Goal: Transaction & Acquisition: Purchase product/service

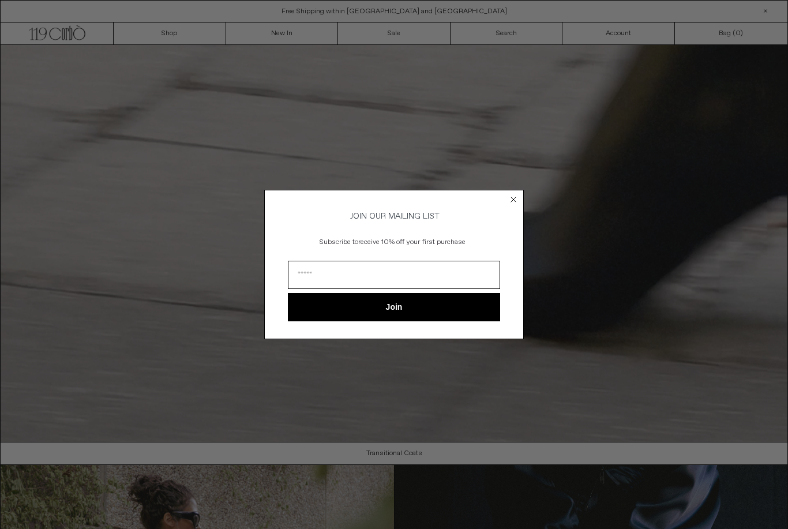
click at [513, 197] on circle "Close dialog" at bounding box center [513, 199] width 11 height 11
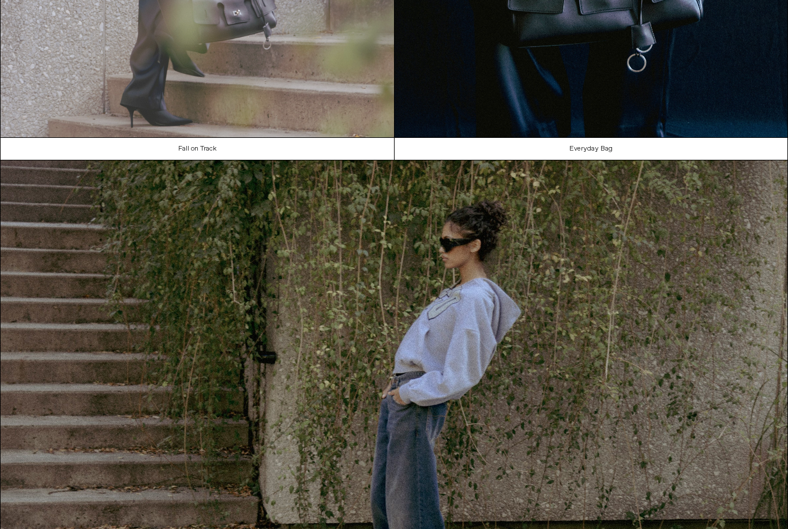
scroll to position [958, 0]
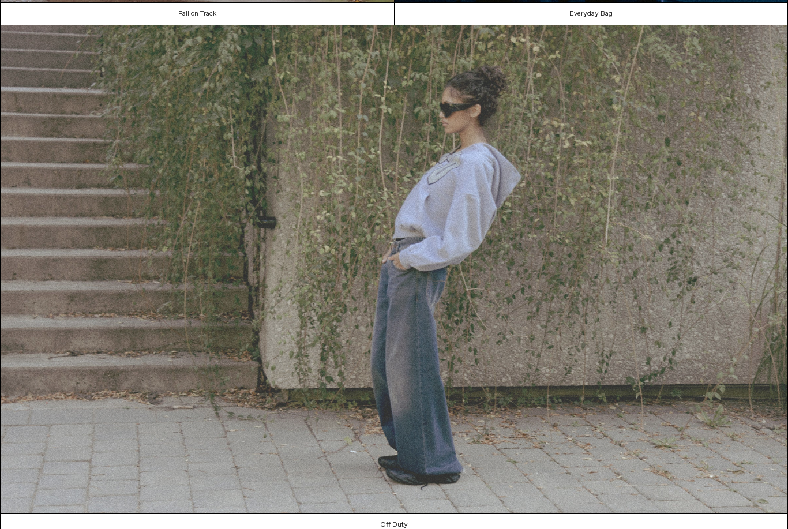
click at [305, 237] on img at bounding box center [394, 269] width 787 height 488
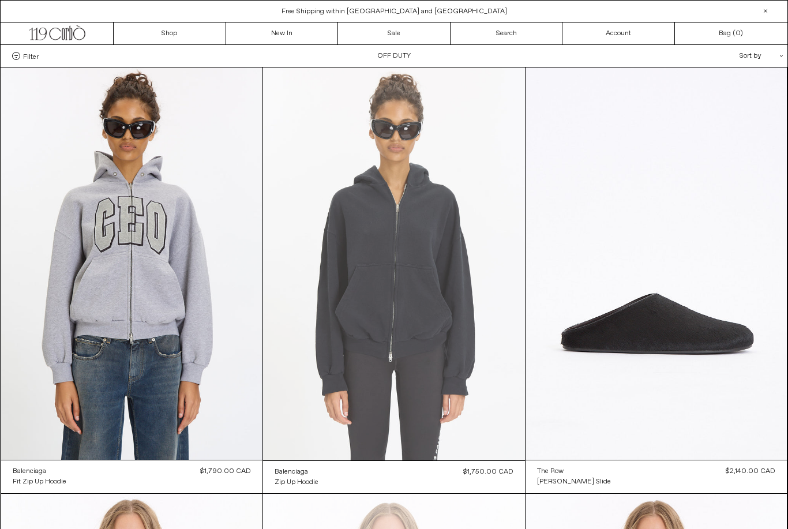
click at [383, 247] on at bounding box center [394, 263] width 262 height 393
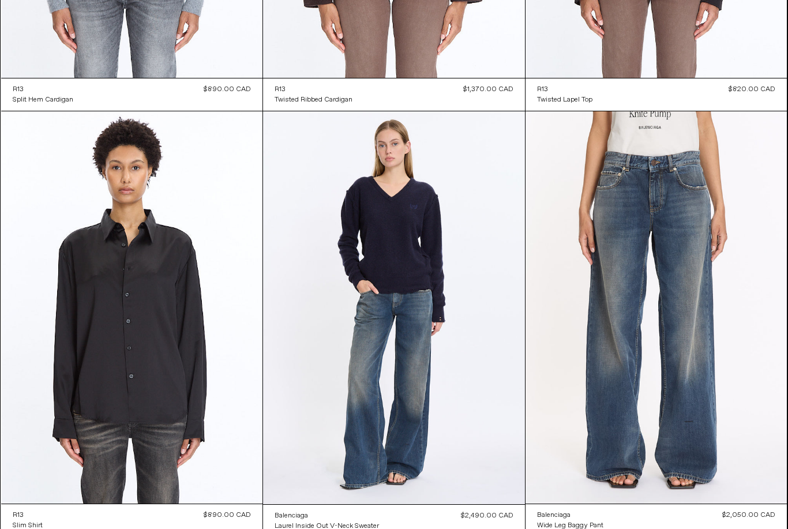
scroll to position [5085, 0]
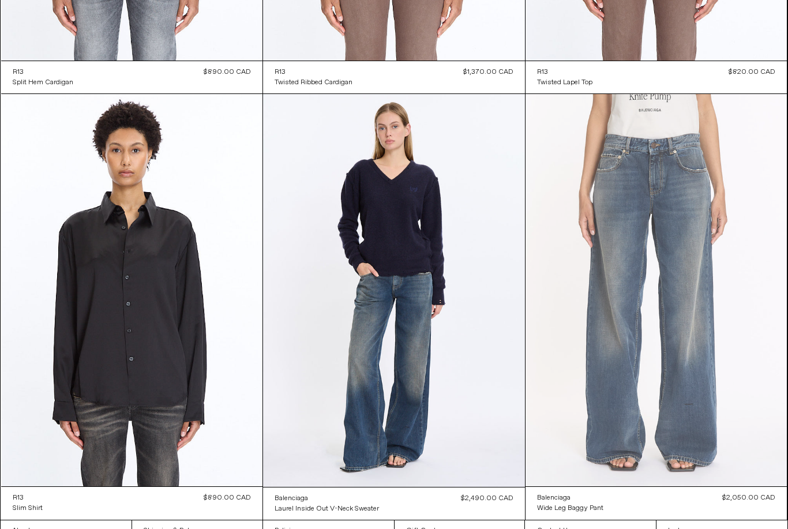
click at [648, 366] on at bounding box center [656, 290] width 262 height 392
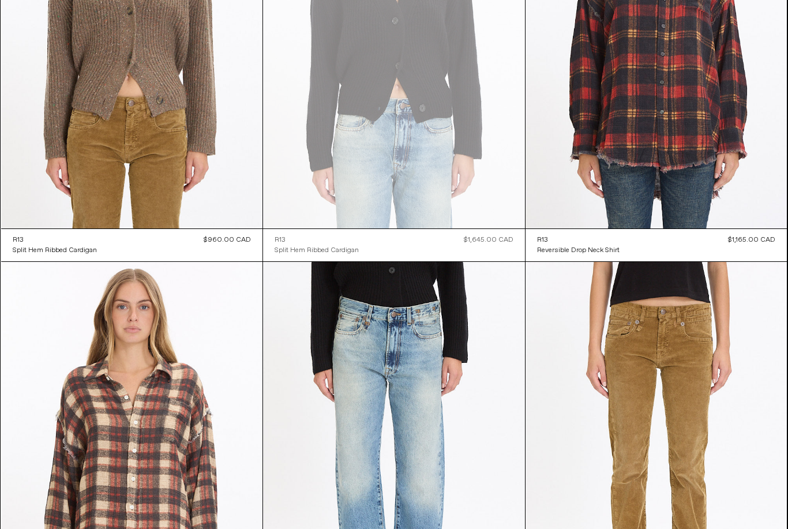
scroll to position [0, 0]
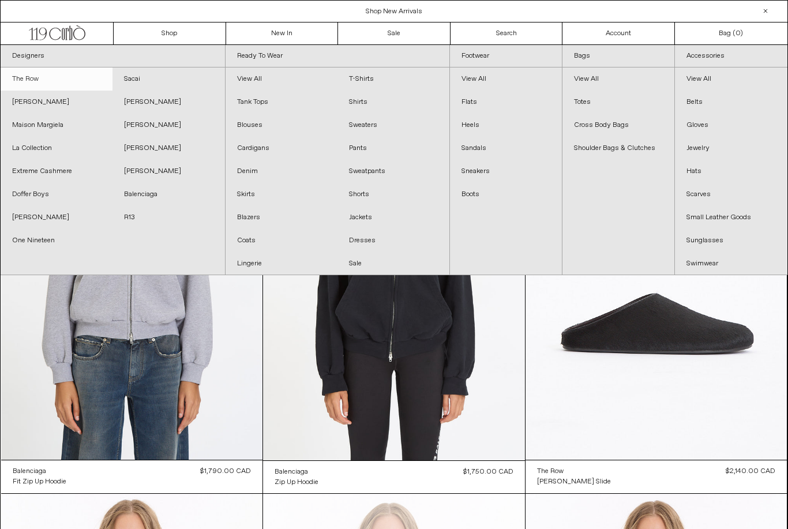
click at [33, 79] on link "The Row" at bounding box center [57, 78] width 112 height 23
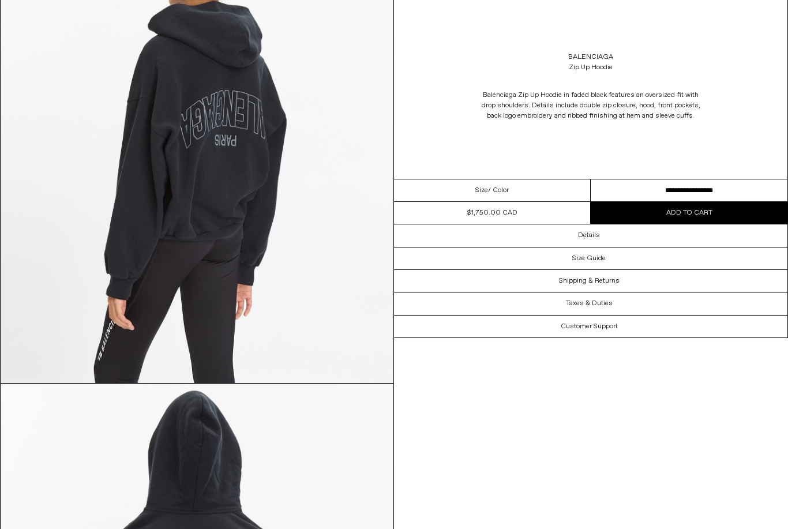
scroll to position [1160, 0]
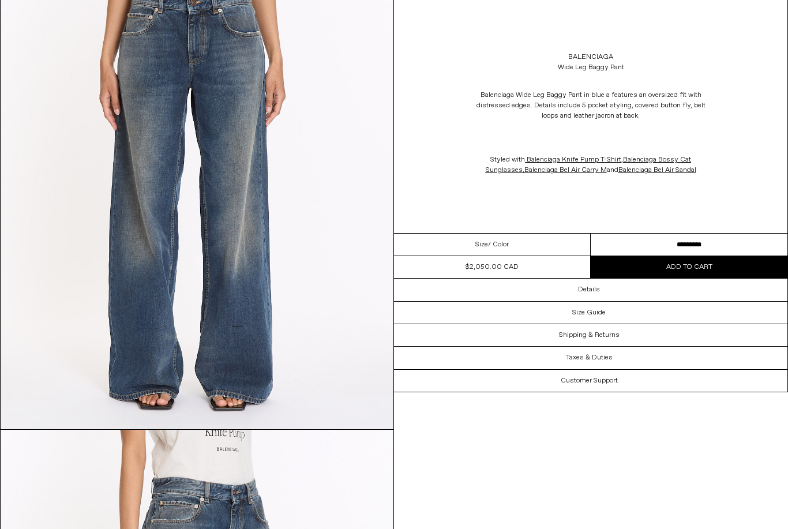
scroll to position [122, 0]
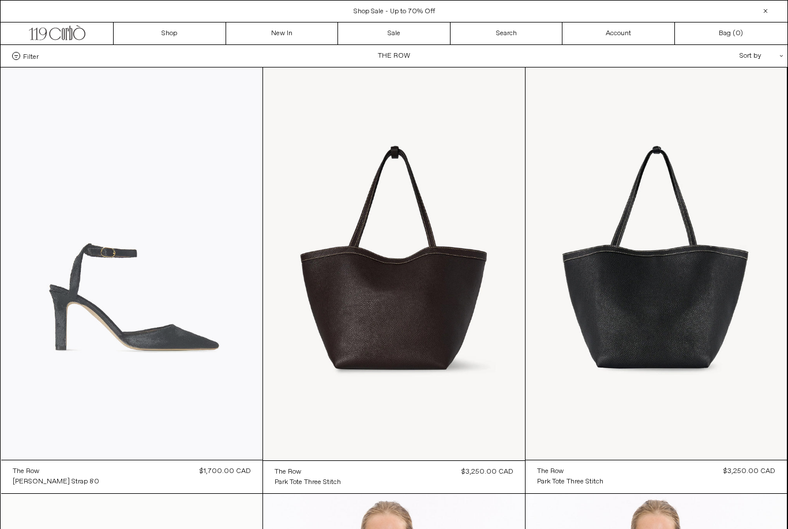
click at [152, 263] on at bounding box center [132, 263] width 262 height 392
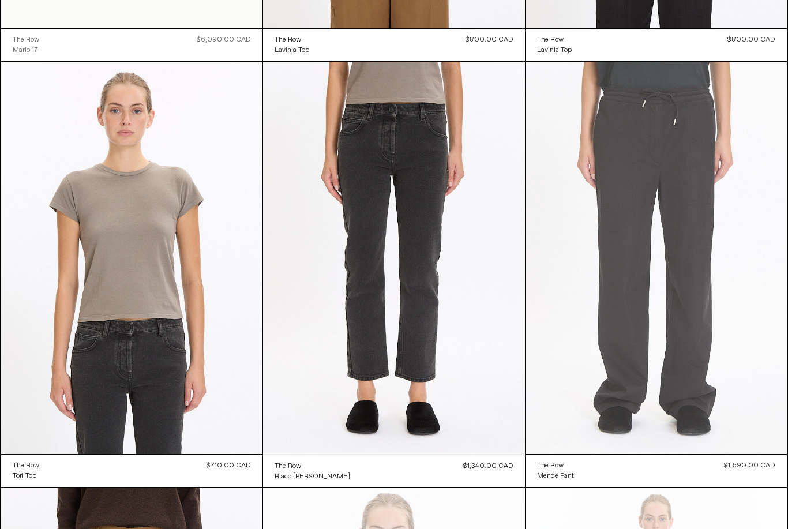
scroll to position [858, 0]
click at [631, 249] on at bounding box center [656, 258] width 262 height 392
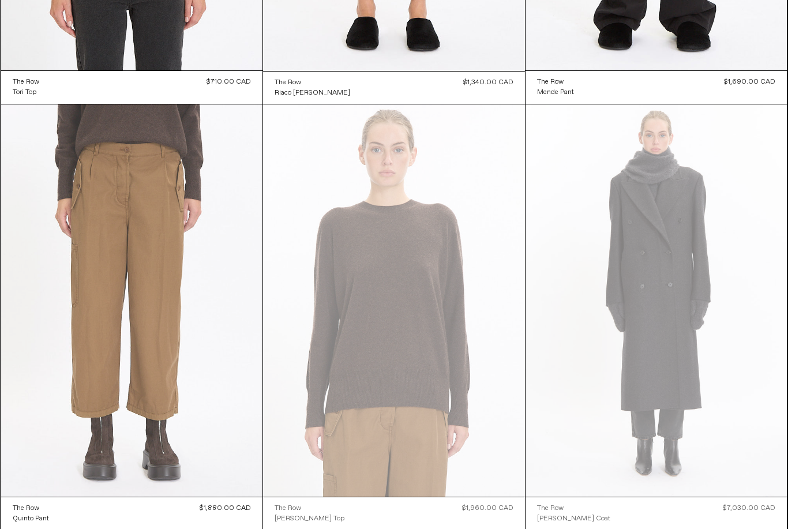
scroll to position [1241, 0]
click at [1, 352] on at bounding box center [132, 300] width 262 height 392
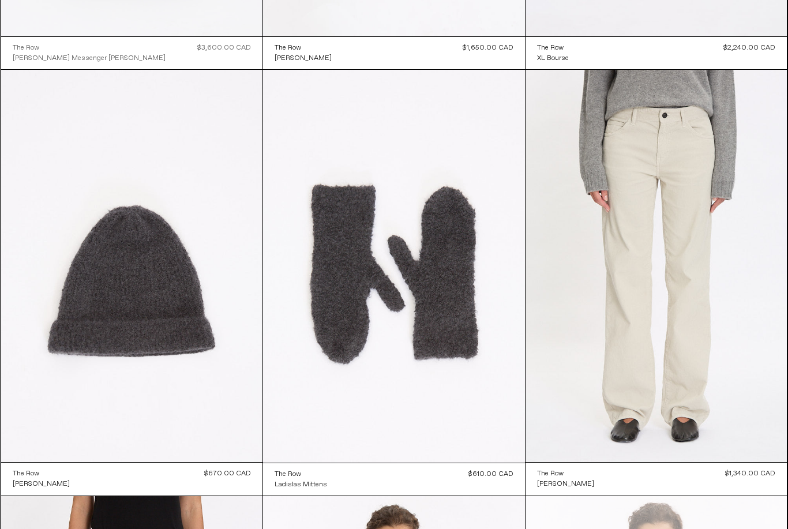
scroll to position [2575, 0]
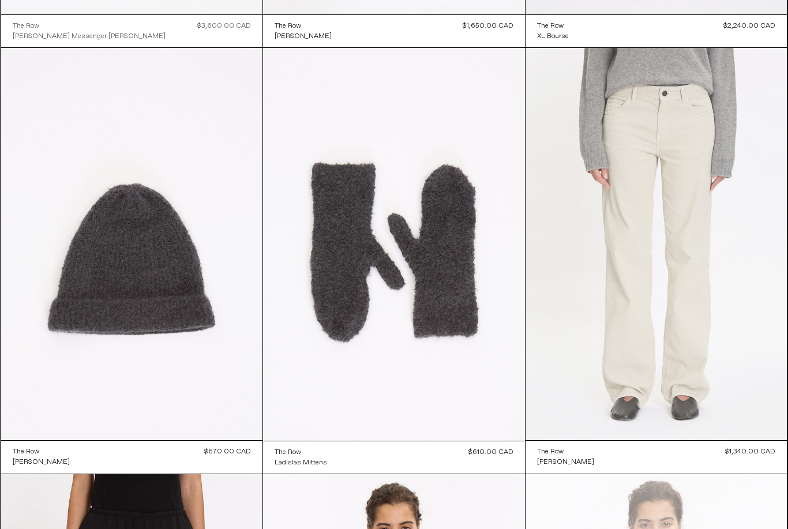
click at [591, 234] on at bounding box center [656, 244] width 262 height 392
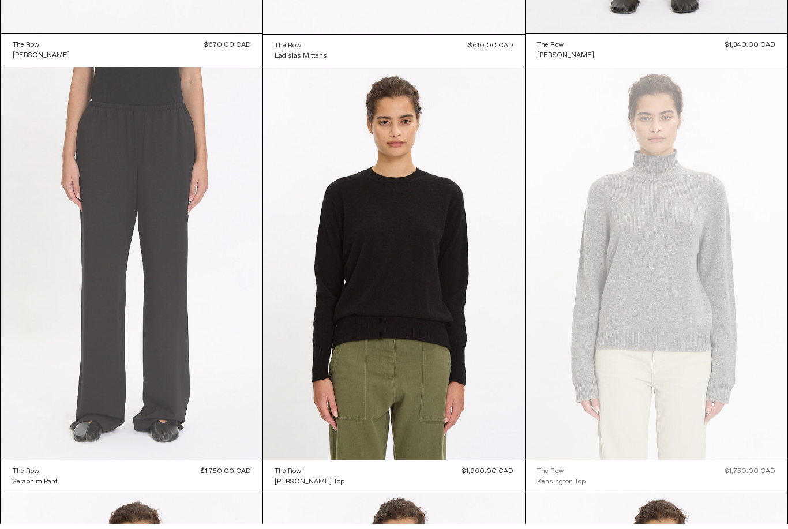
scroll to position [2980, 0]
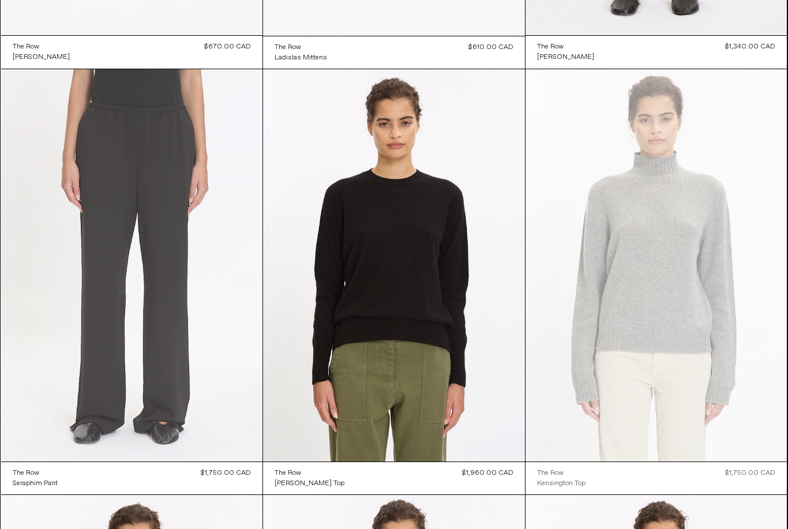
click at [169, 294] on at bounding box center [132, 265] width 262 height 392
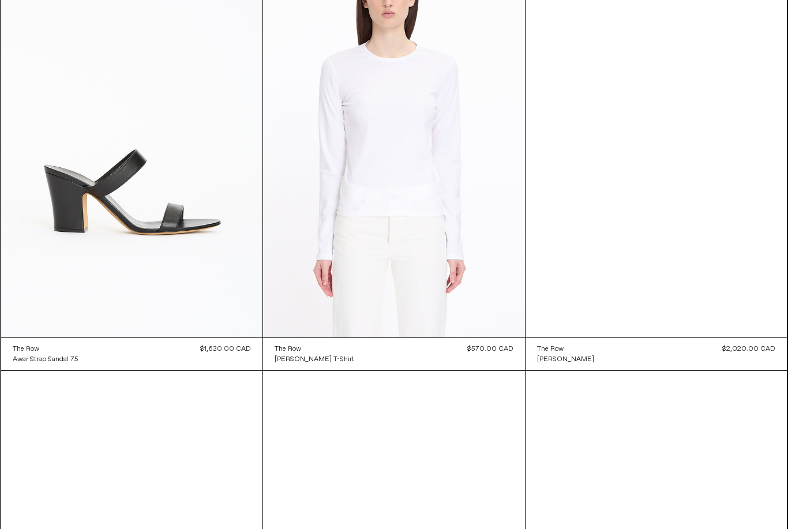
scroll to position [8216, 0]
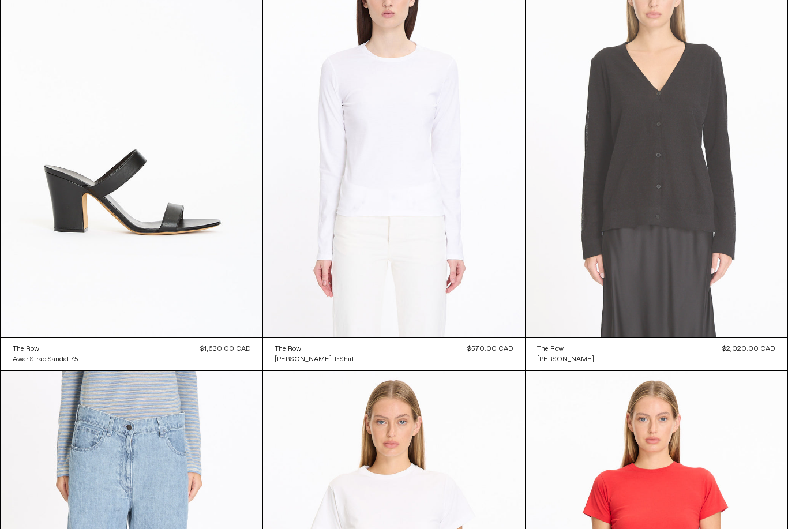
click at [731, 177] on at bounding box center [656, 141] width 262 height 392
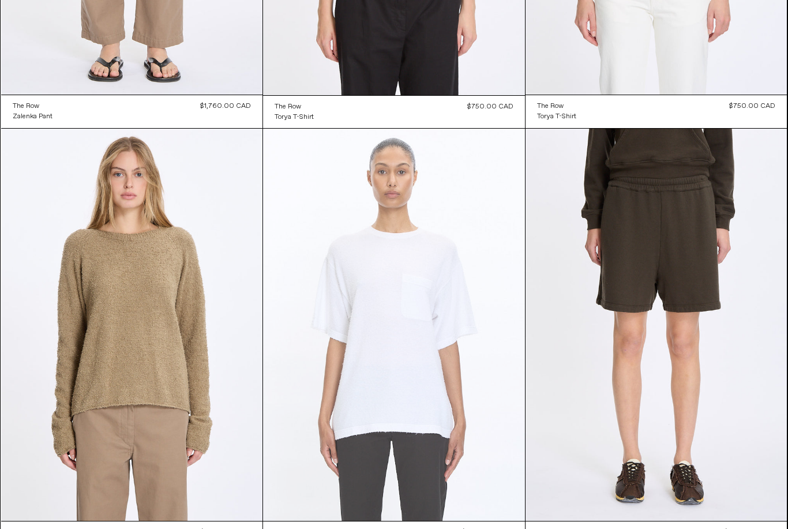
scroll to position [6310, 0]
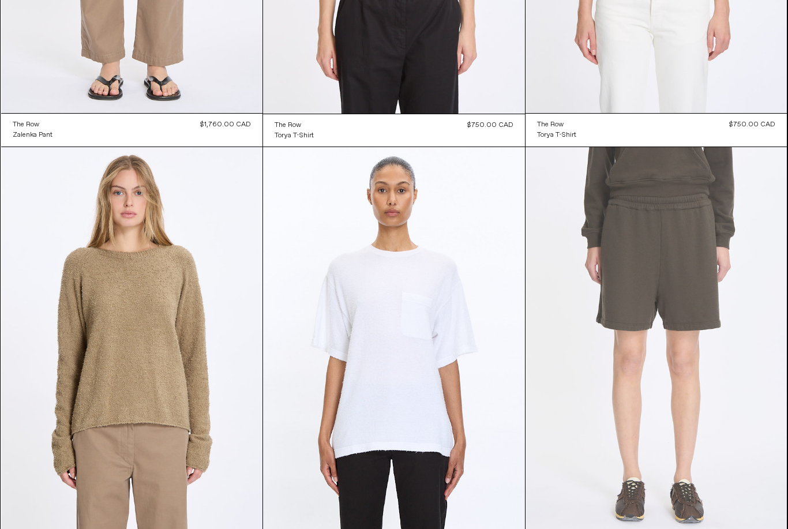
click at [531, 275] on at bounding box center [656, 343] width 262 height 392
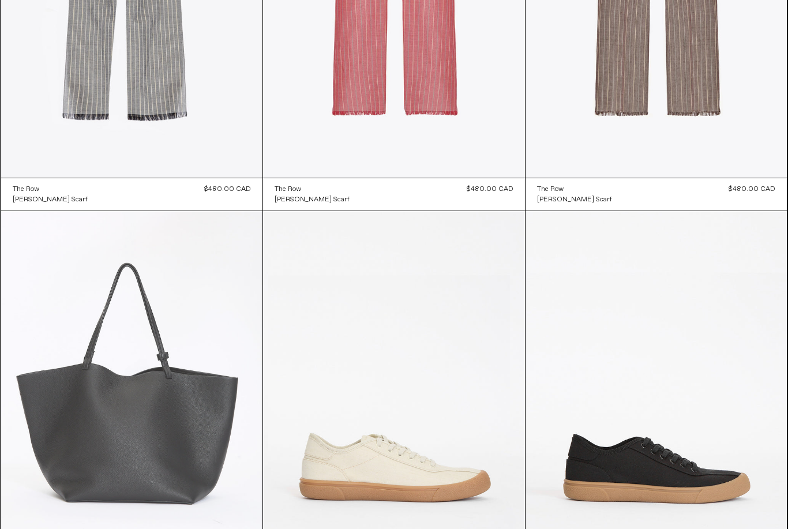
scroll to position [7671, 0]
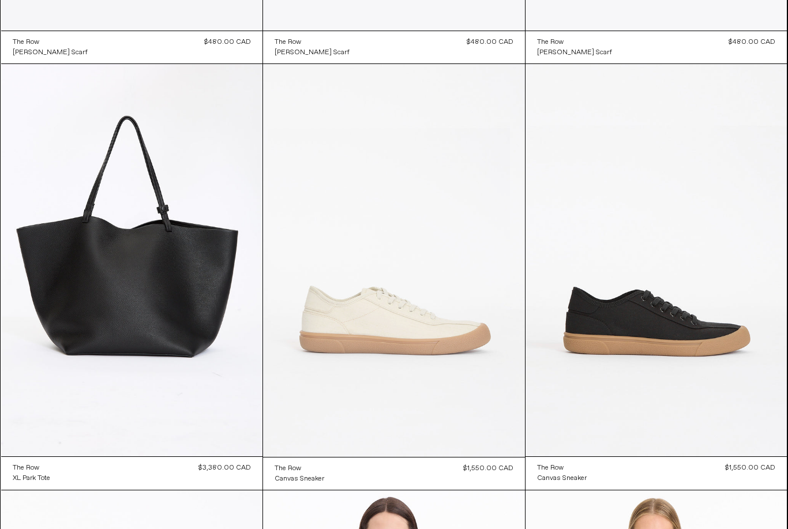
click at [359, 327] on at bounding box center [394, 260] width 262 height 393
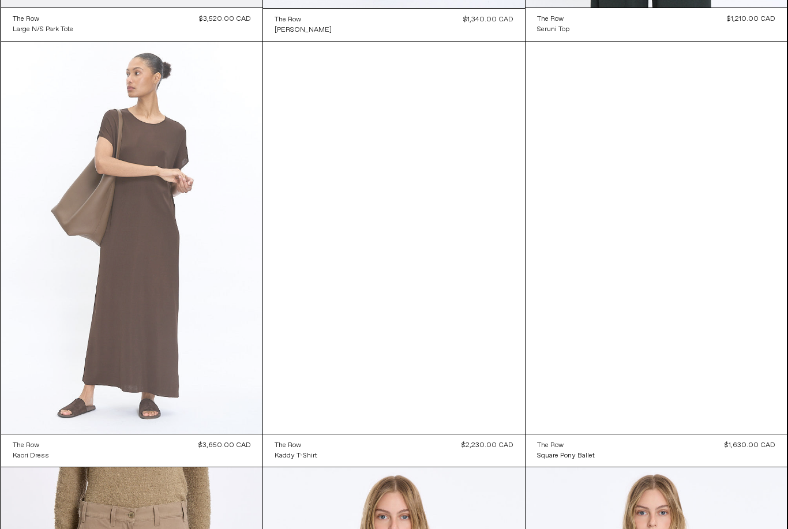
scroll to position [5564, 0]
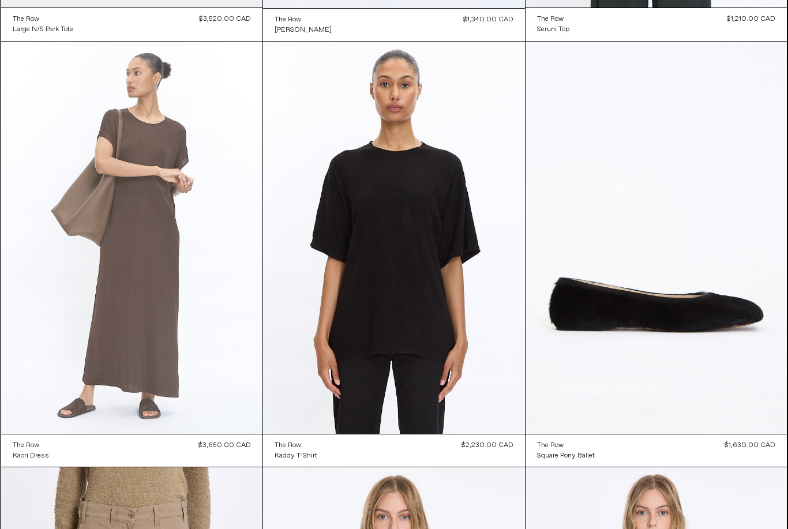
click at [216, 143] on at bounding box center [132, 238] width 262 height 392
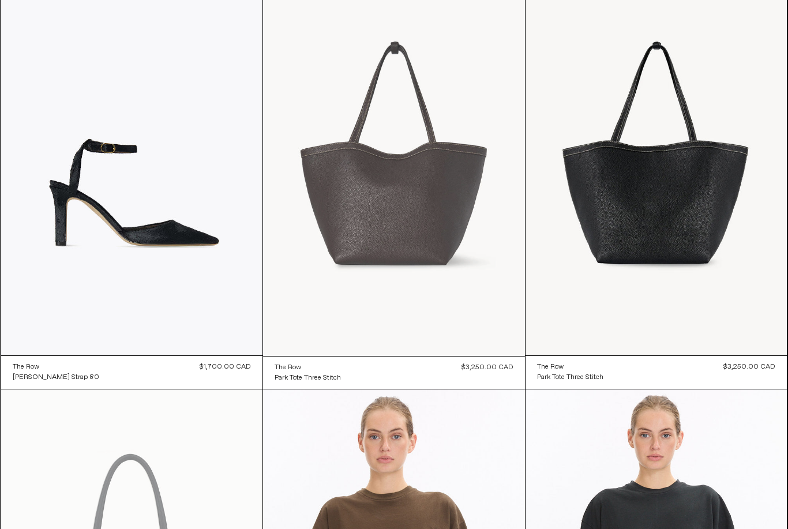
scroll to position [0, 0]
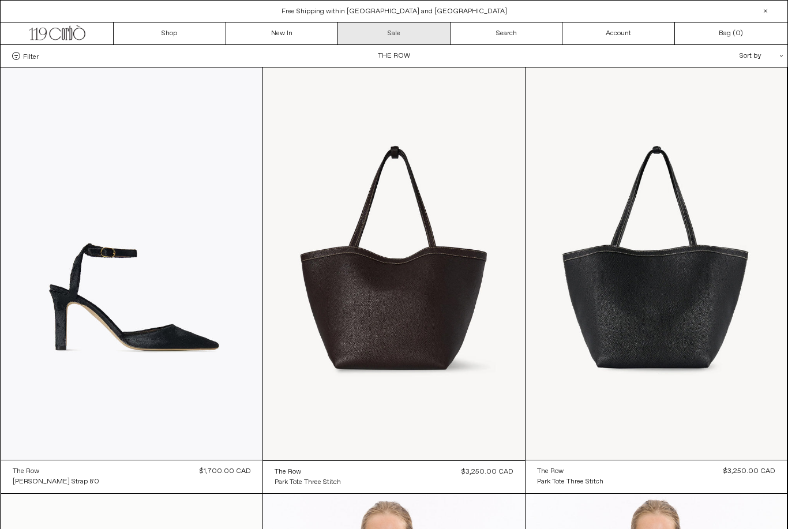
click at [372, 40] on link "Sale" at bounding box center [394, 33] width 112 height 22
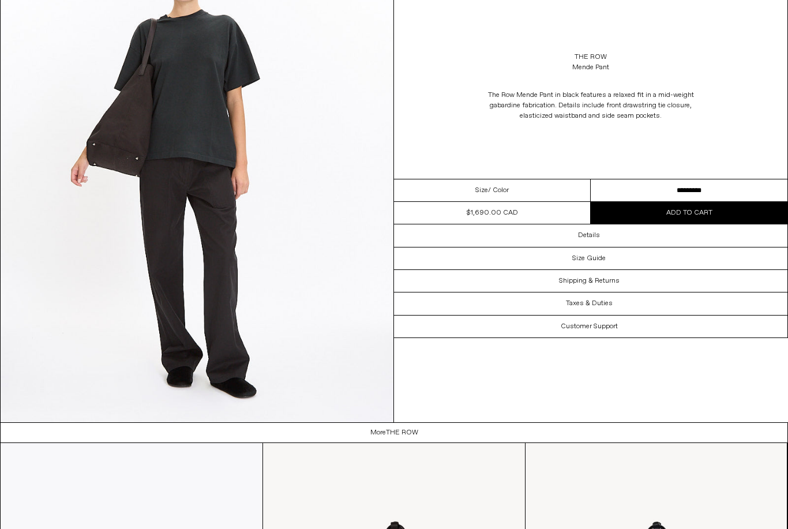
scroll to position [1615, 0]
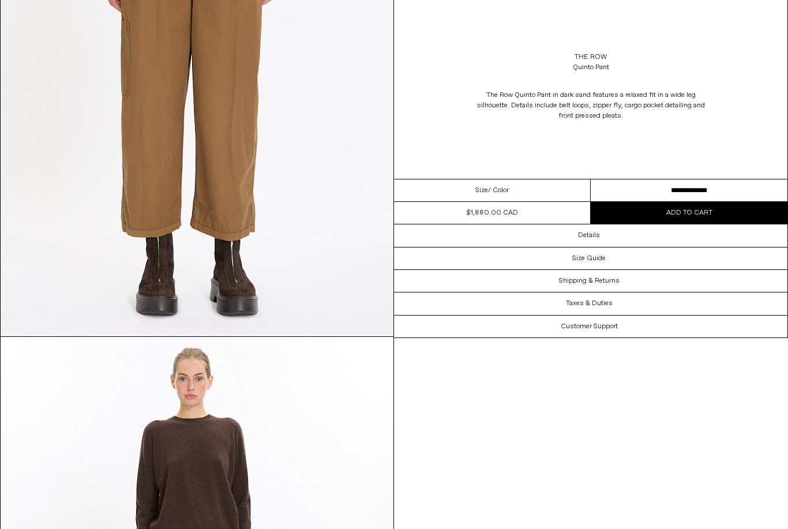
scroll to position [224, 0]
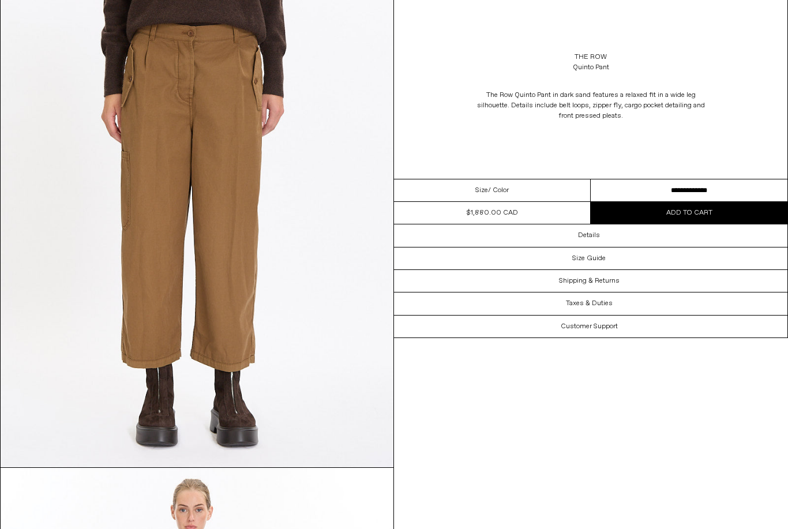
scroll to position [91, 0]
drag, startPoint x: 624, startPoint y: 68, endPoint x: 561, endPoint y: 47, distance: 65.9
click at [561, 48] on div "The Row Quinto Pant" at bounding box center [590, 62] width 393 height 32
copy div "The Row Quinto Pant"
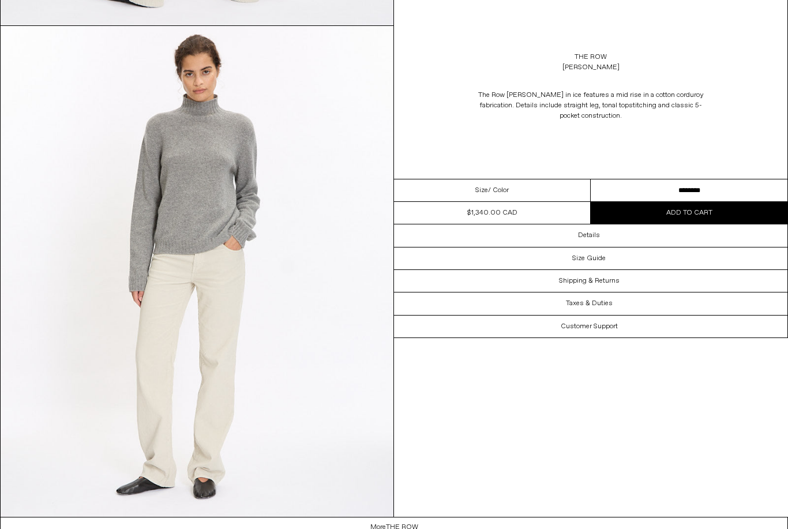
scroll to position [1516, 0]
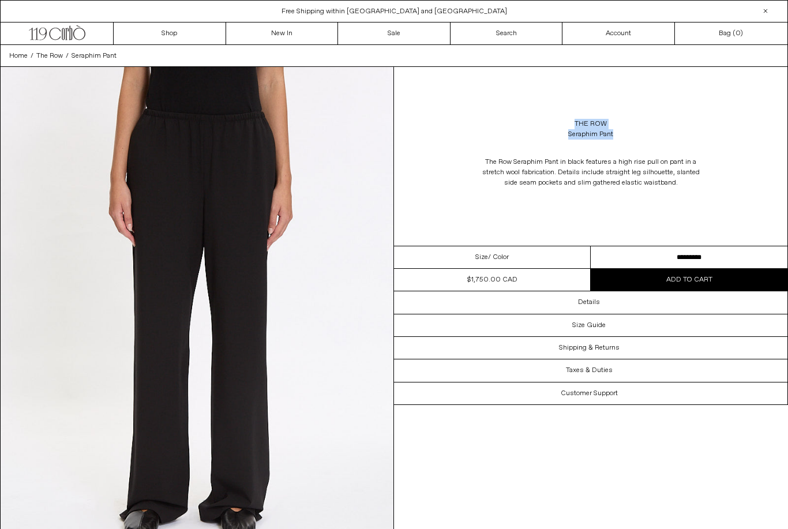
drag, startPoint x: 641, startPoint y: 134, endPoint x: 561, endPoint y: 104, distance: 86.1
click at [561, 104] on div "The Row Seraphim Pant The Row Seraphim Pant in black features a high rise pull …" at bounding box center [590, 156] width 393 height 179
copy div "The Row Seraphim Pant"
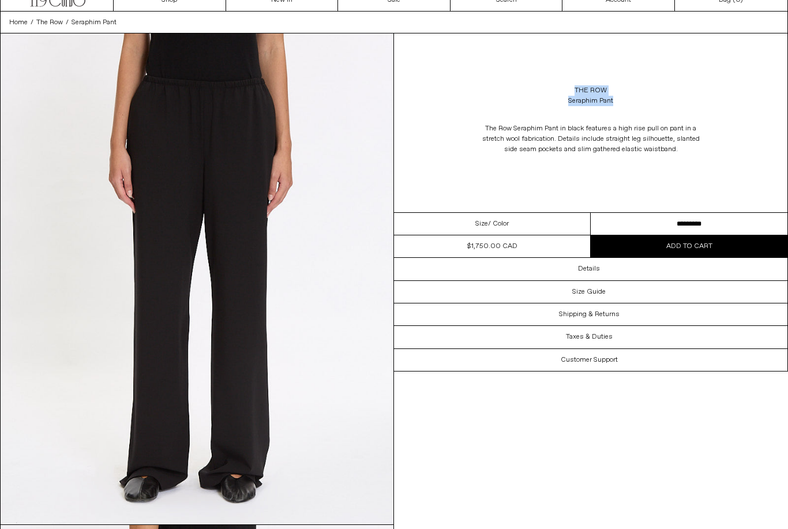
scroll to position [37, 0]
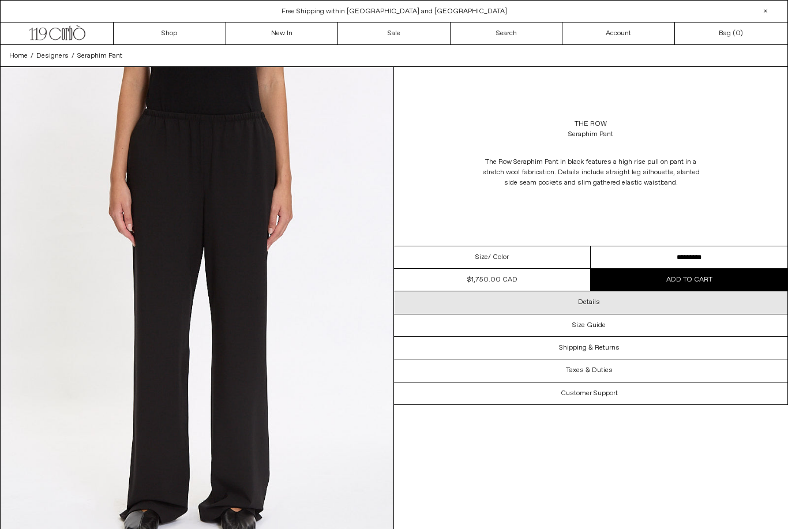
click at [463, 301] on div "Details" at bounding box center [590, 302] width 393 height 22
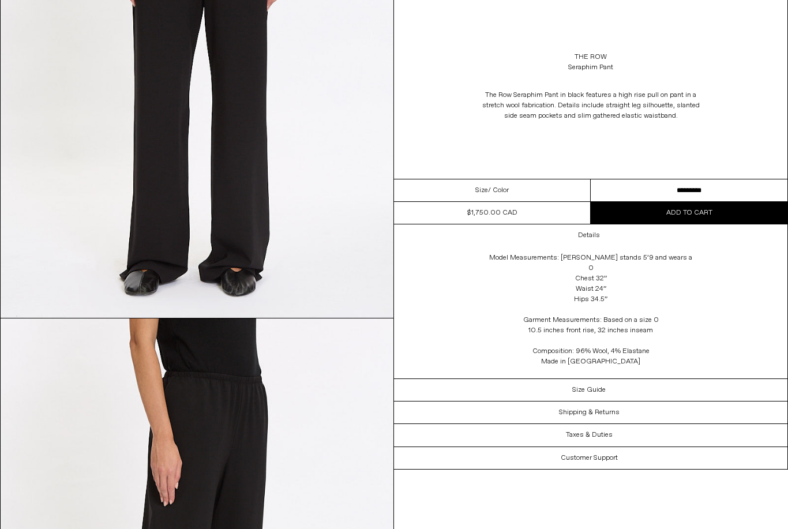
scroll to position [202, 0]
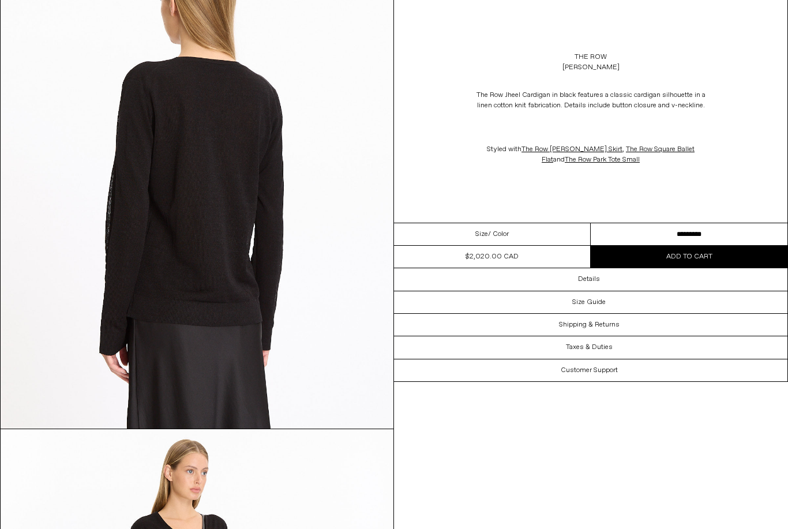
scroll to position [1129, 0]
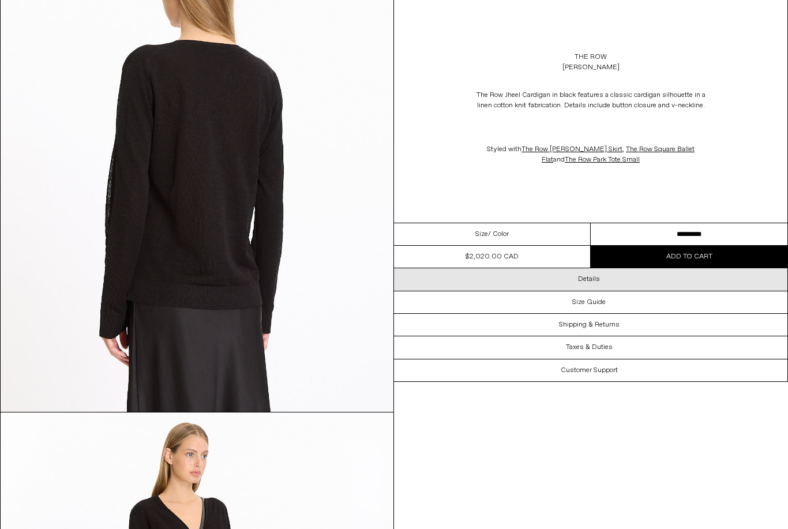
click at [622, 283] on div "Details" at bounding box center [590, 279] width 393 height 22
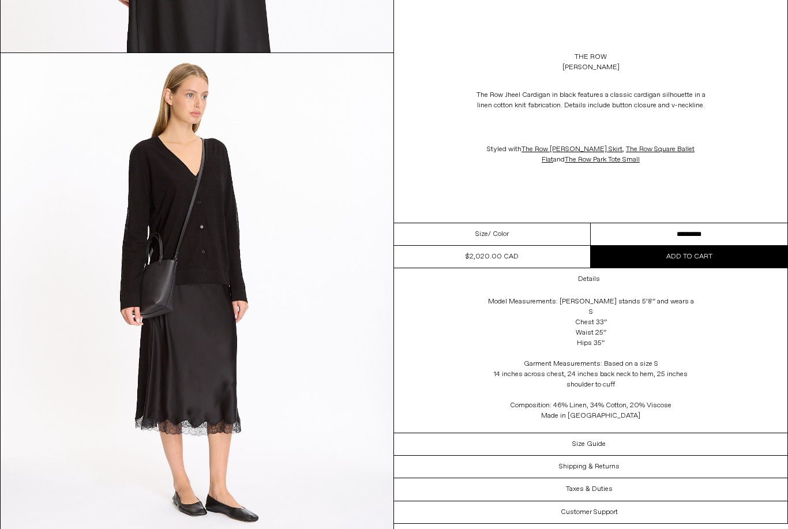
scroll to position [1526, 0]
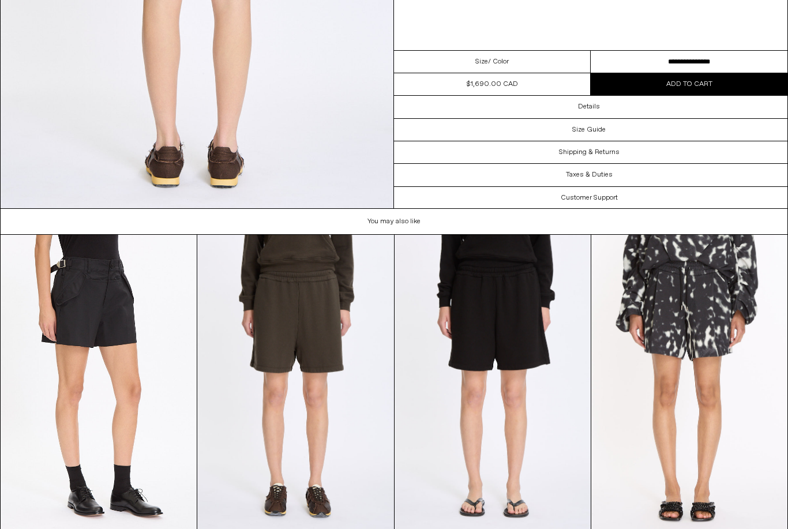
scroll to position [1333, 0]
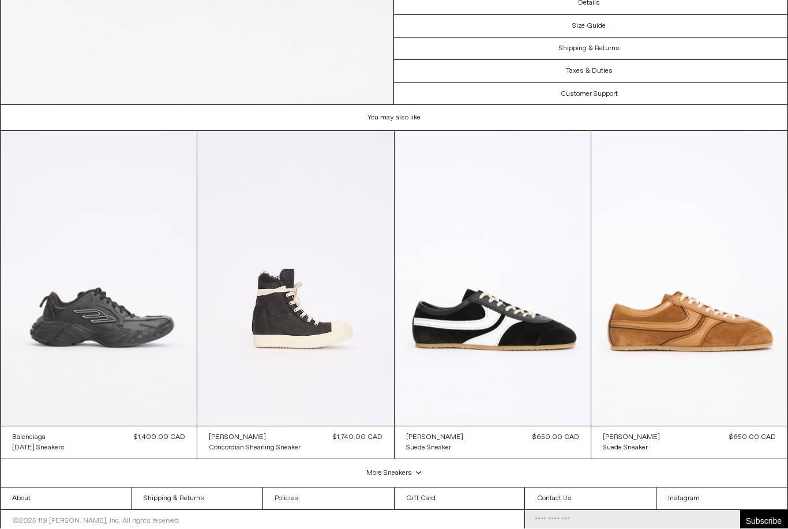
scroll to position [1932, 0]
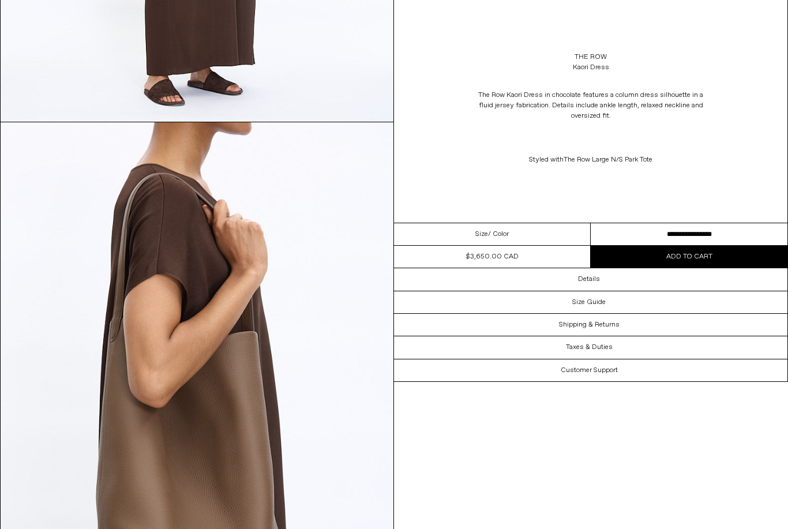
scroll to position [1245, 0]
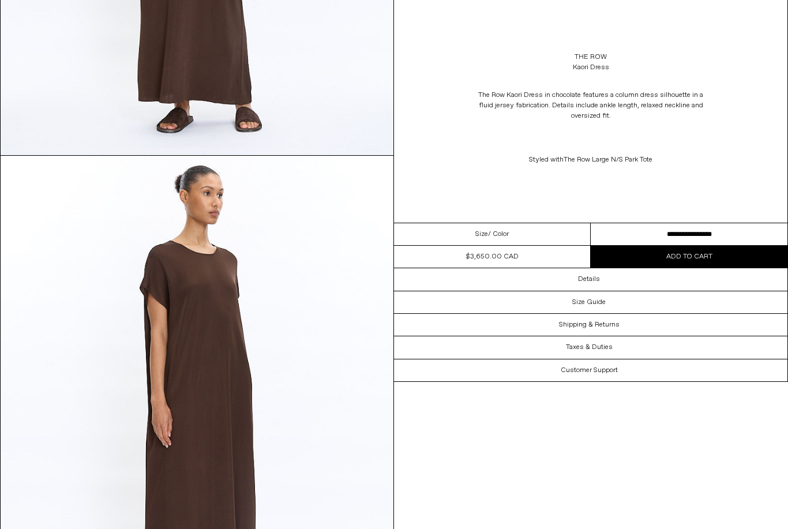
scroll to position [926, 0]
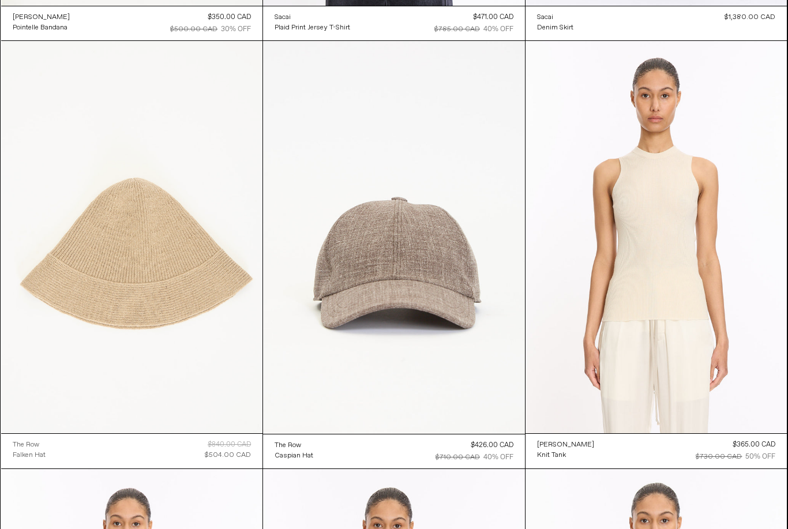
scroll to position [6870, 0]
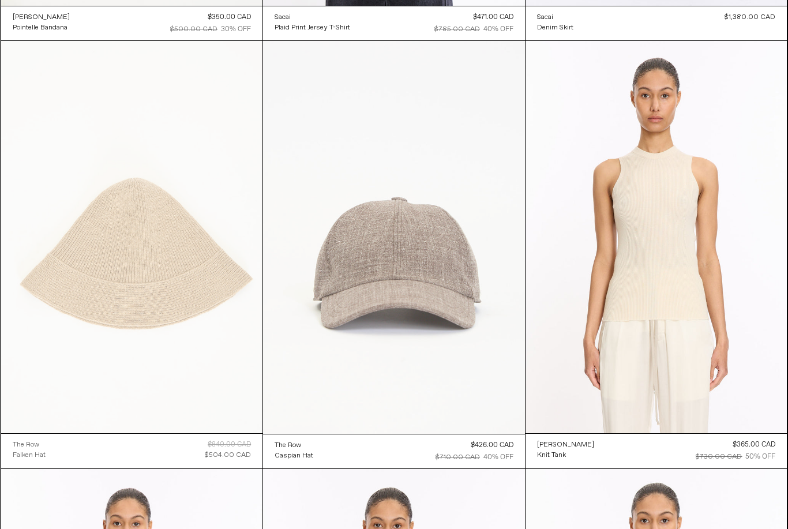
click at [302, 320] on at bounding box center [394, 237] width 262 height 393
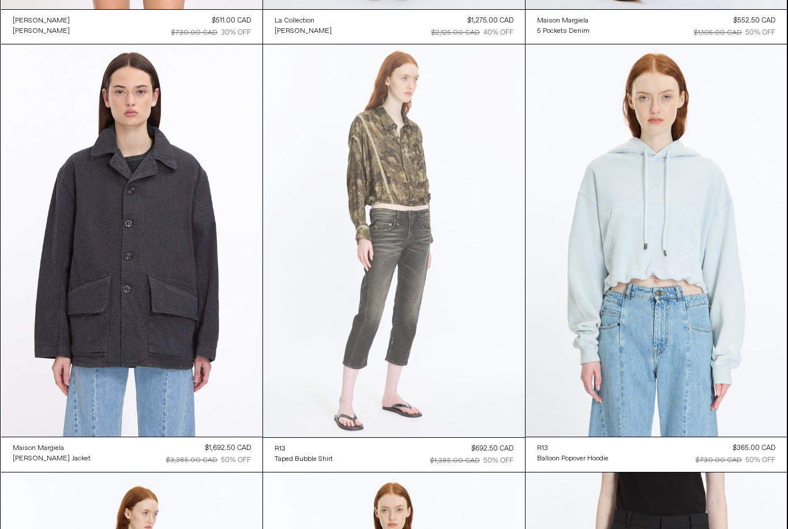
scroll to position [9452, 0]
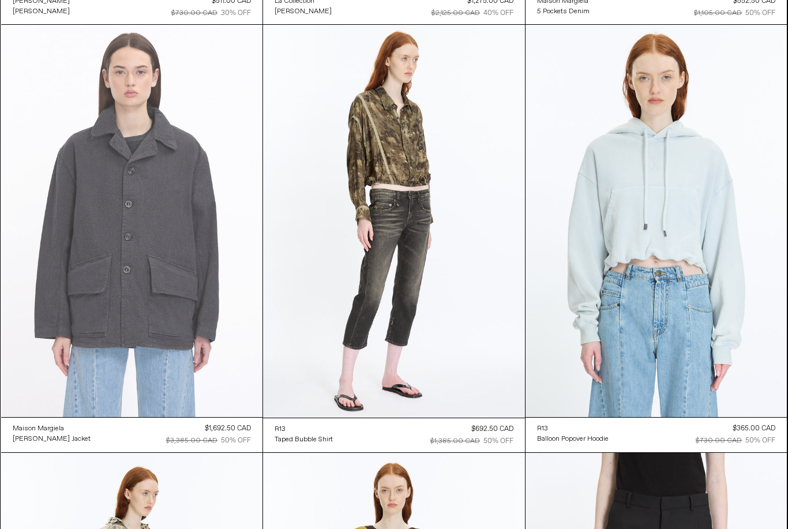
click at [202, 229] on at bounding box center [132, 221] width 262 height 392
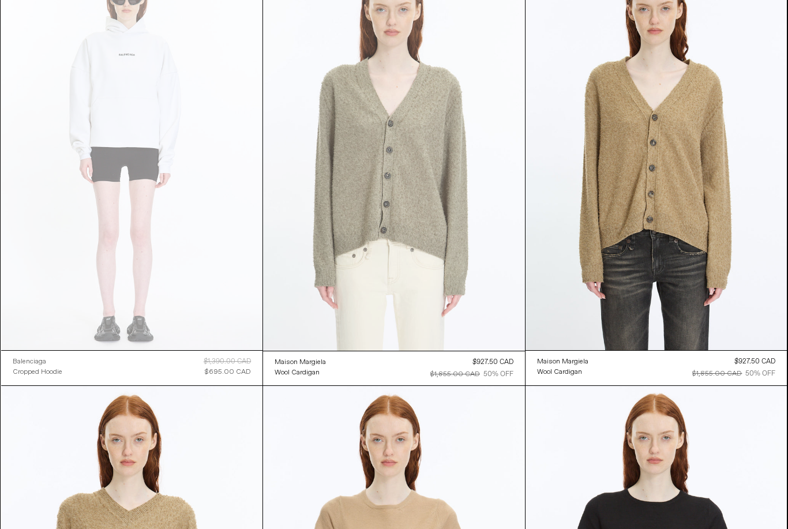
scroll to position [10374, 0]
click at [371, 181] on at bounding box center [394, 154] width 262 height 393
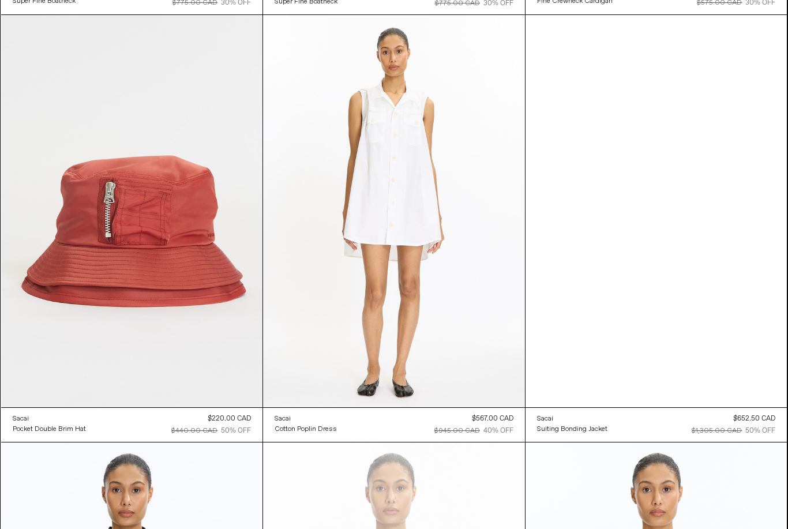
scroll to position [12456, 0]
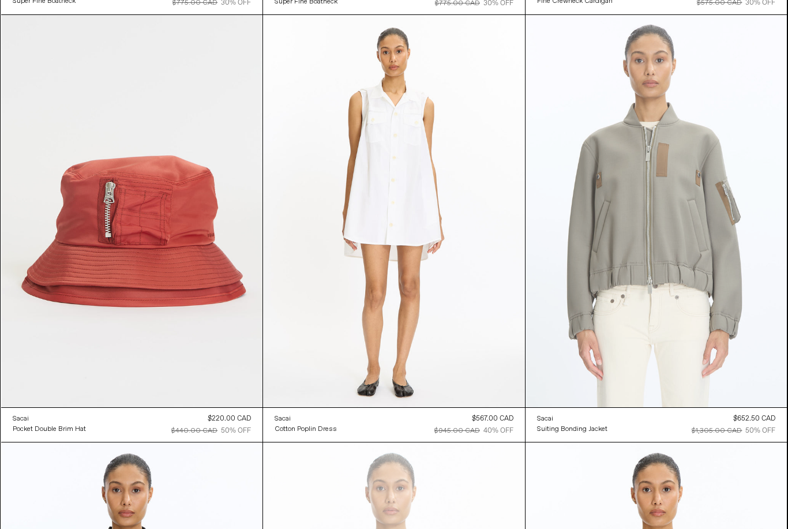
click at [605, 290] on at bounding box center [656, 211] width 262 height 392
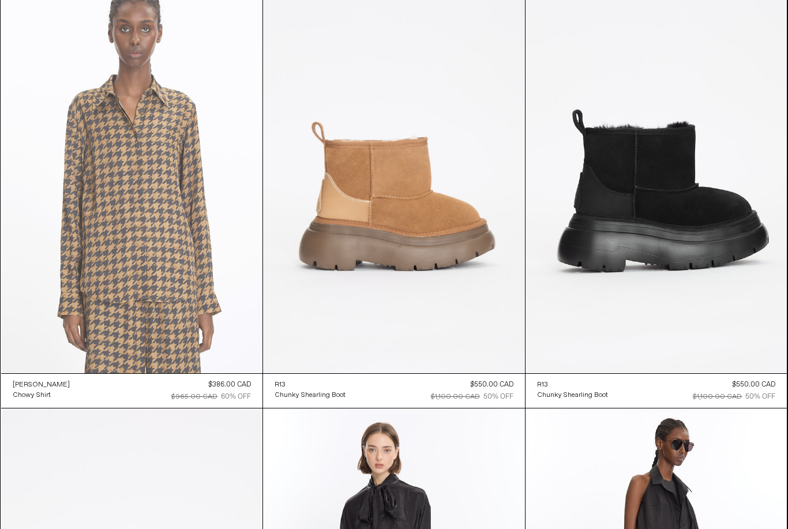
scroll to position [15908, 0]
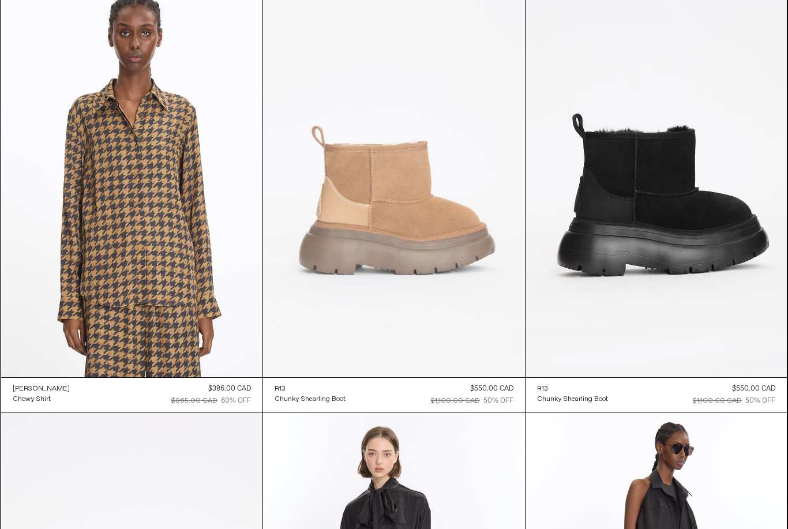
click at [308, 251] on at bounding box center [394, 180] width 262 height 393
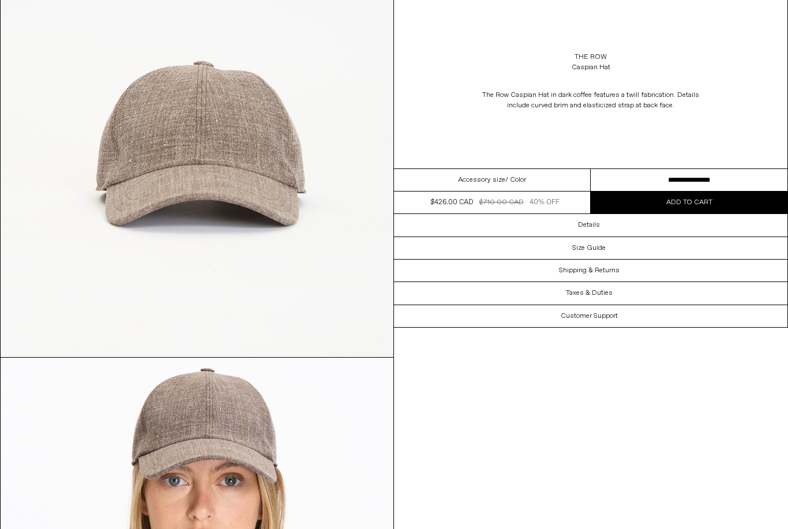
scroll to position [134, 0]
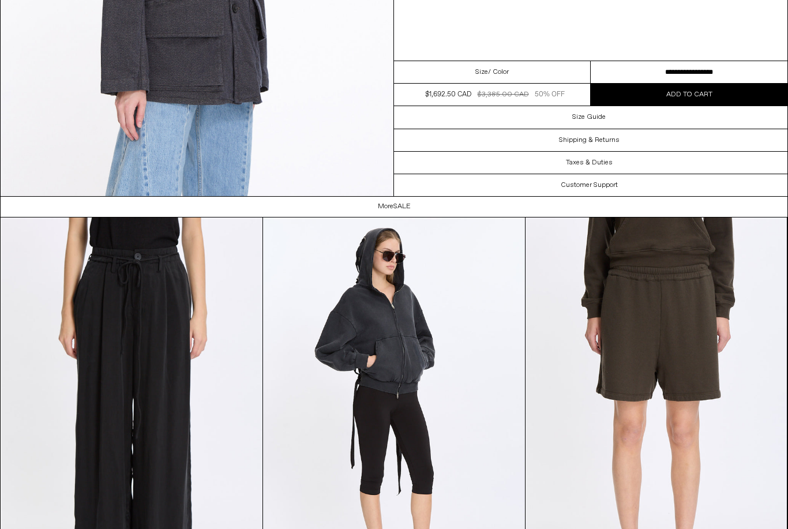
scroll to position [2359, 0]
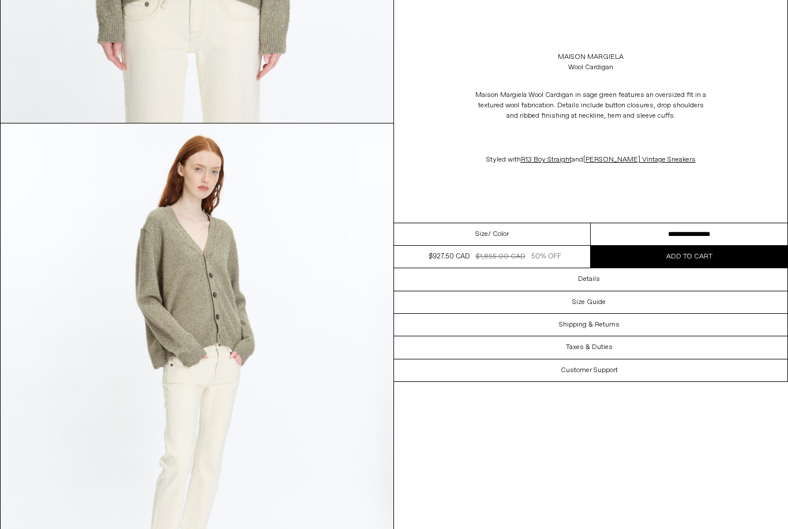
scroll to position [340, 0]
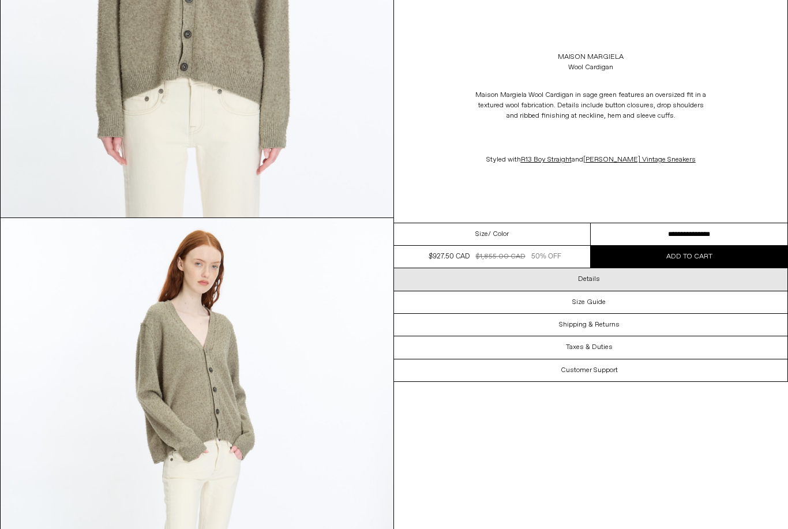
click at [627, 281] on div "Details" at bounding box center [590, 279] width 393 height 22
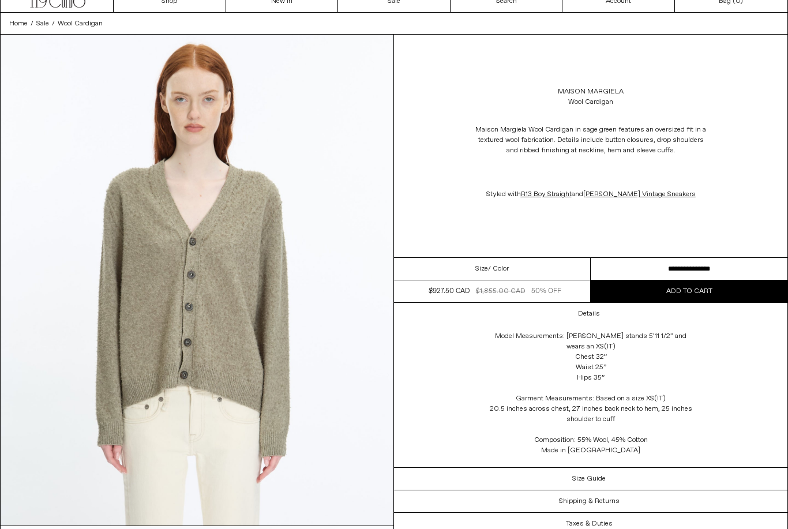
scroll to position [33, 0]
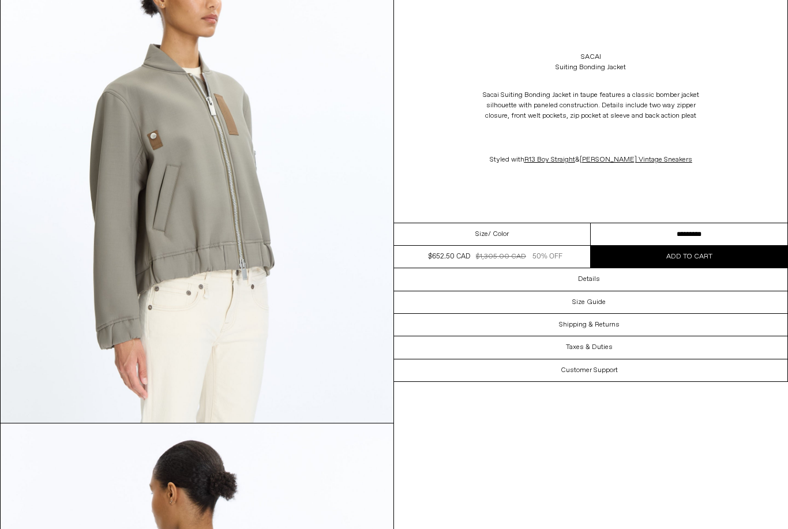
scroll to position [1100, 0]
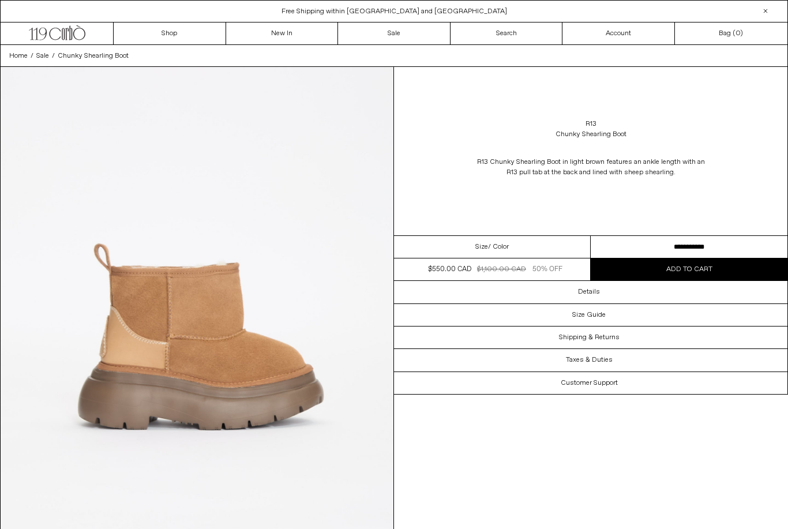
select select "**********"
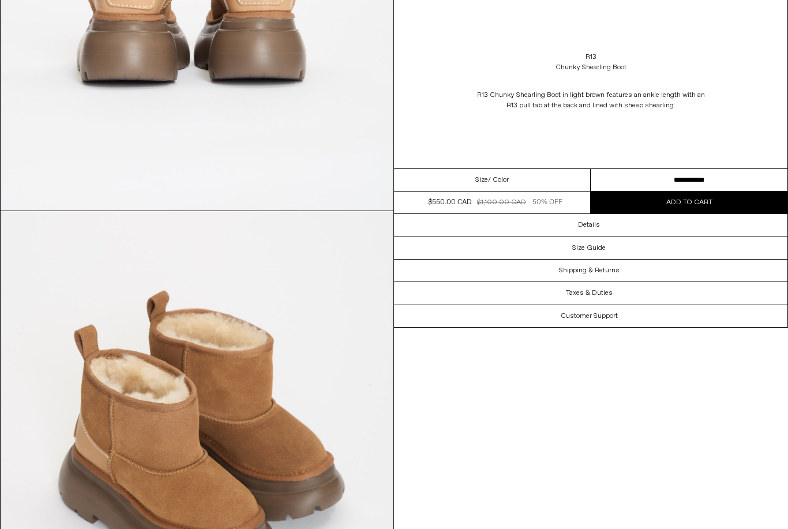
scroll to position [1796, 0]
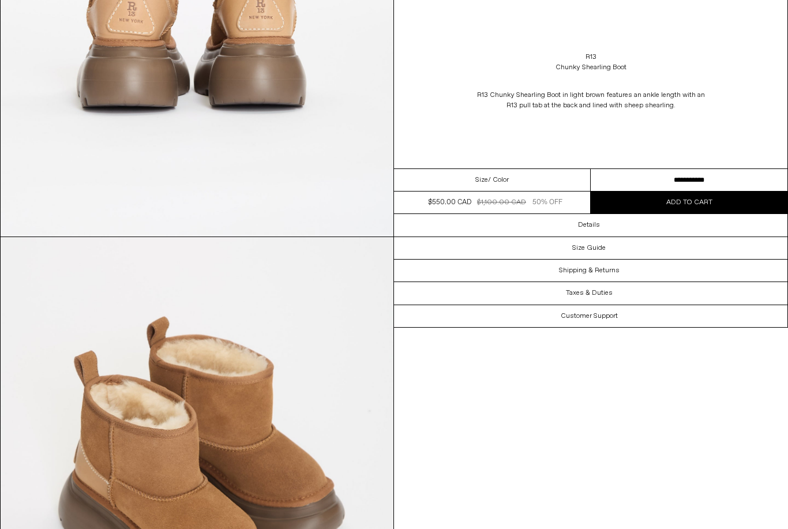
drag, startPoint x: 637, startPoint y: 67, endPoint x: 587, endPoint y: 47, distance: 53.9
click at [587, 48] on div "R13 Chunky Shearling Boot" at bounding box center [590, 62] width 393 height 32
drag, startPoint x: 625, startPoint y: 67, endPoint x: 568, endPoint y: 37, distance: 64.3
click at [568, 37] on div "R13 Chunky Shearling Boot R13 Chunky Shearling Boot in light brown features an …" at bounding box center [590, 84] width 393 height 168
copy div "R13 Chunky Shearling Boo"
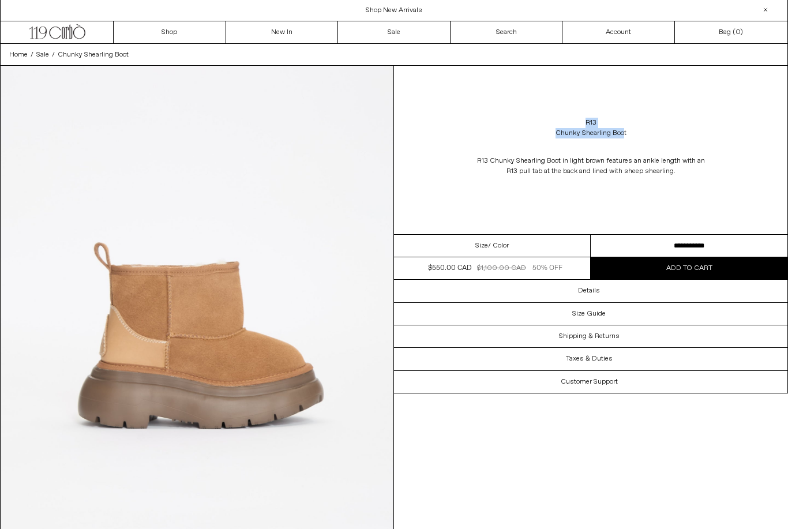
scroll to position [0, 0]
